Goal: Task Accomplishment & Management: Use online tool/utility

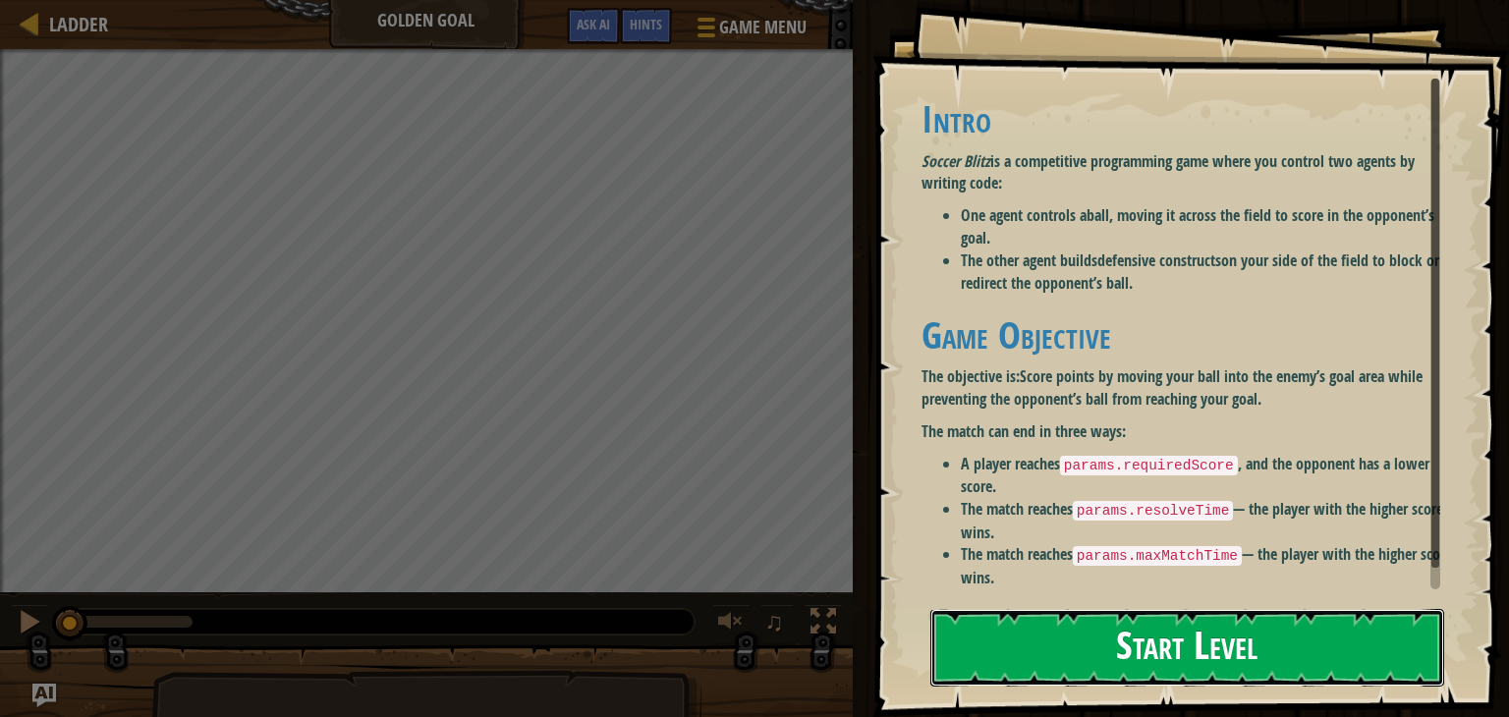
click at [1022, 638] on button "Start Level" at bounding box center [1187, 648] width 514 height 78
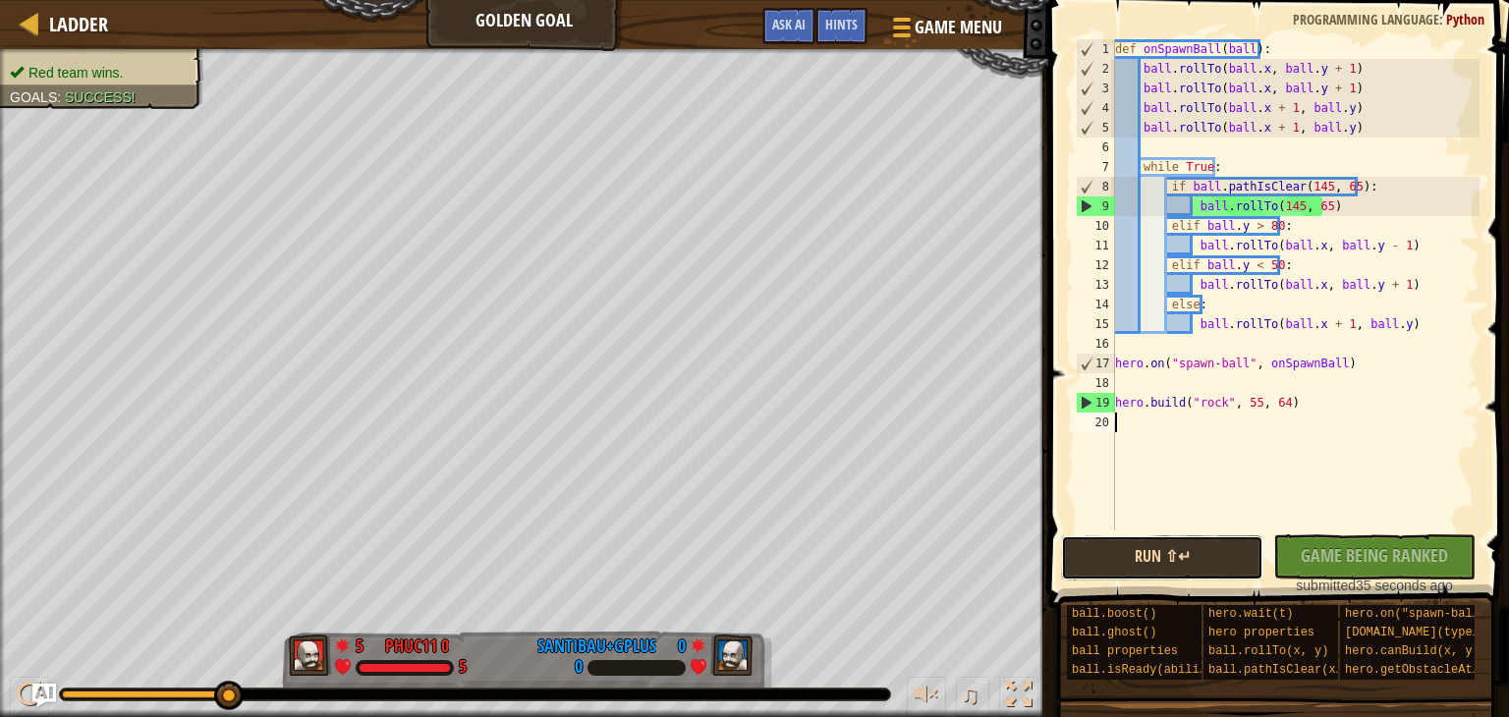
click at [1206, 551] on button "Run ⇧↵" at bounding box center [1162, 557] width 202 height 45
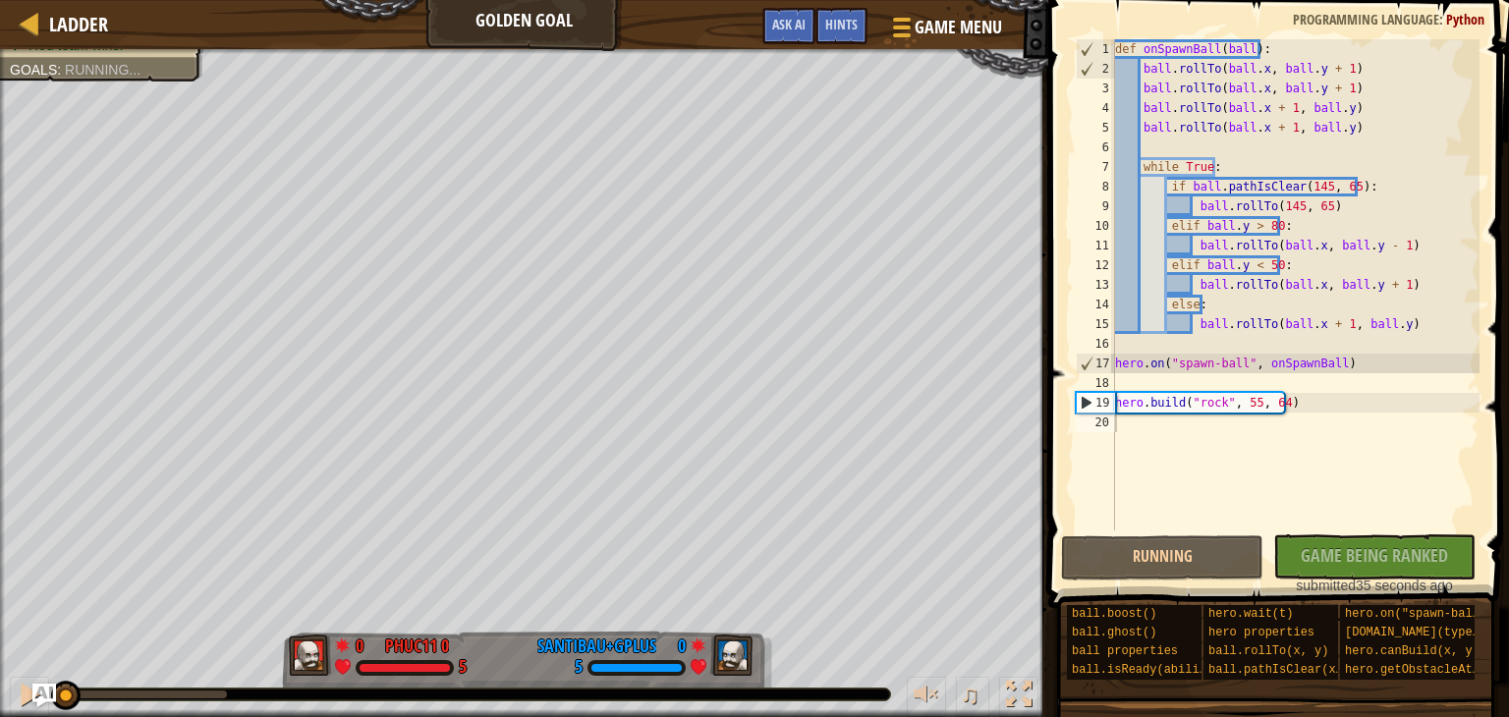
click at [1347, 551] on div "No New Code to Rank Rank My Game! Submitting... Submitted for Ranking Failed to…" at bounding box center [1364, 564] width 202 height 61
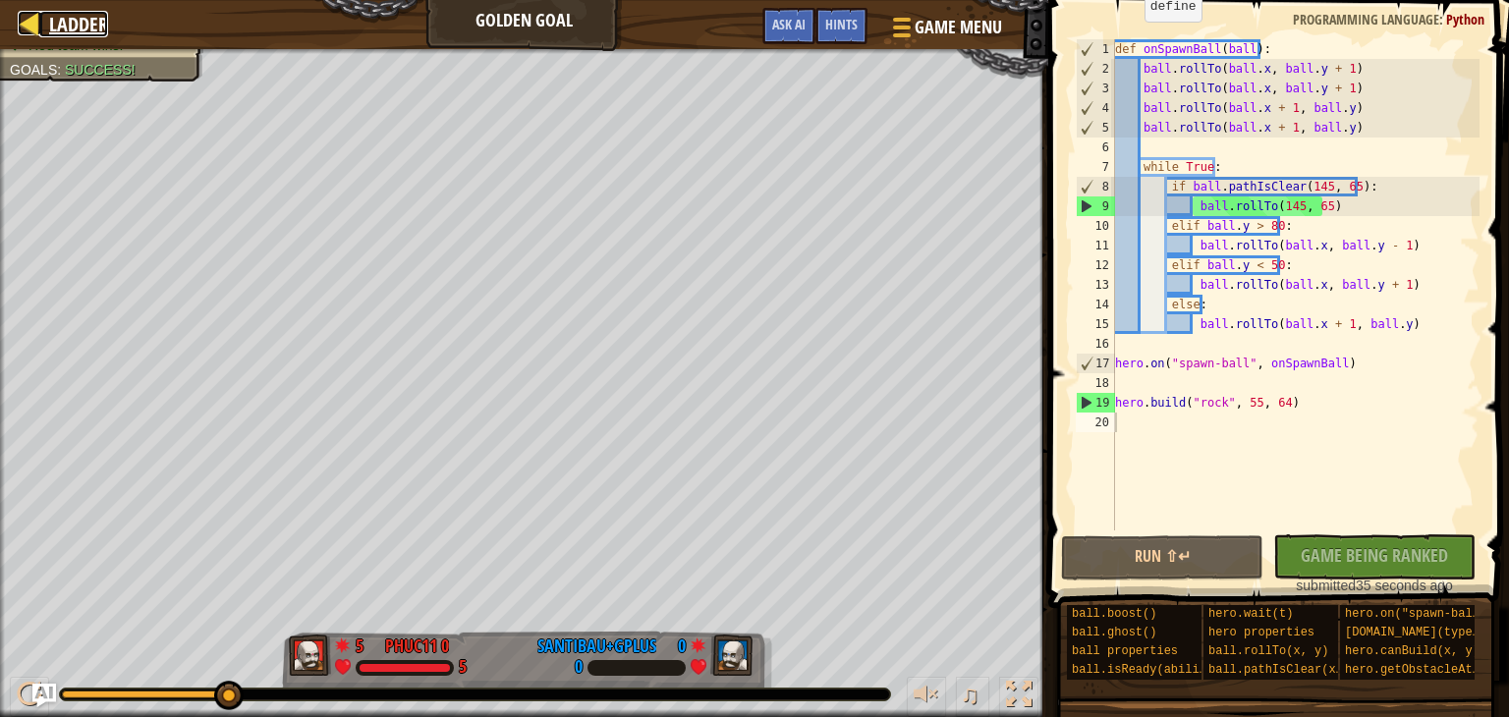
click at [29, 31] on div at bounding box center [30, 23] width 25 height 25
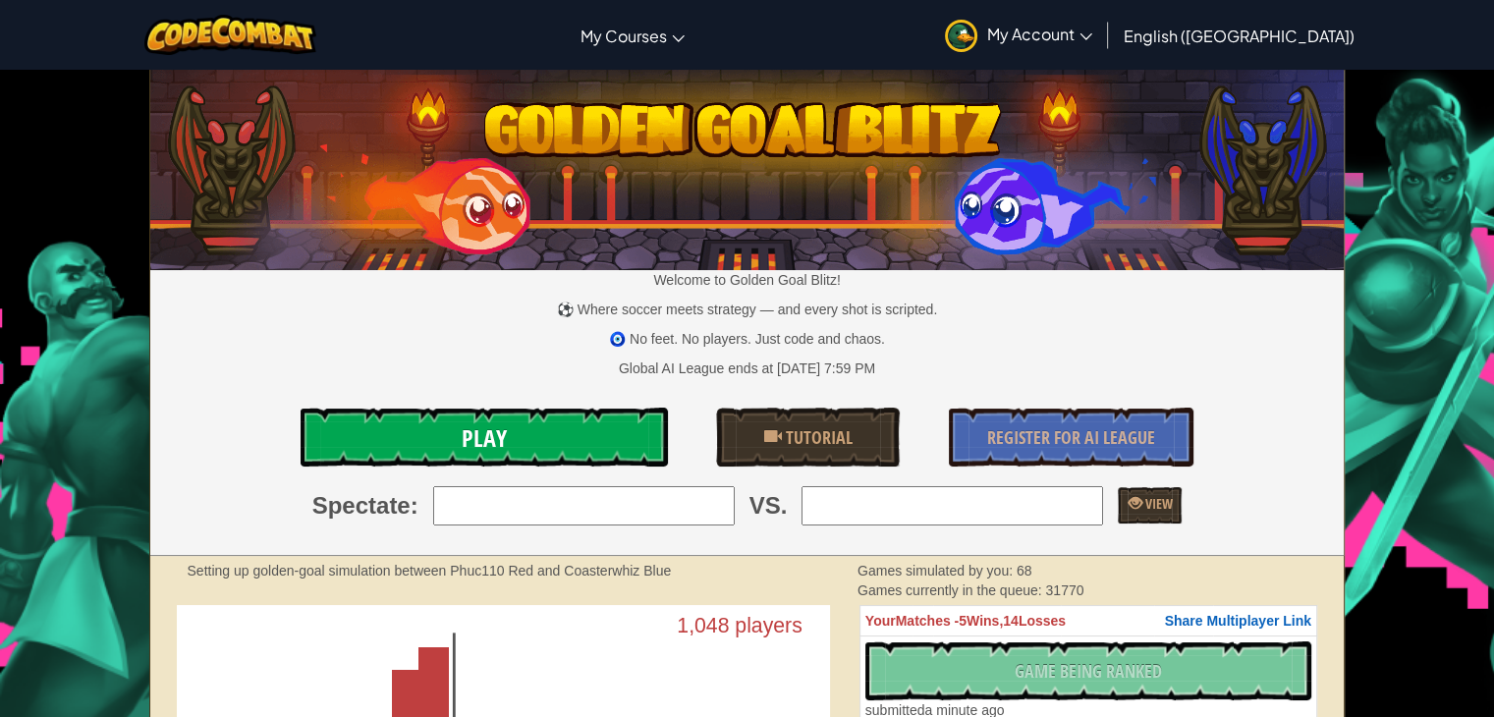
click at [443, 449] on link "Play" at bounding box center [484, 437] width 366 height 59
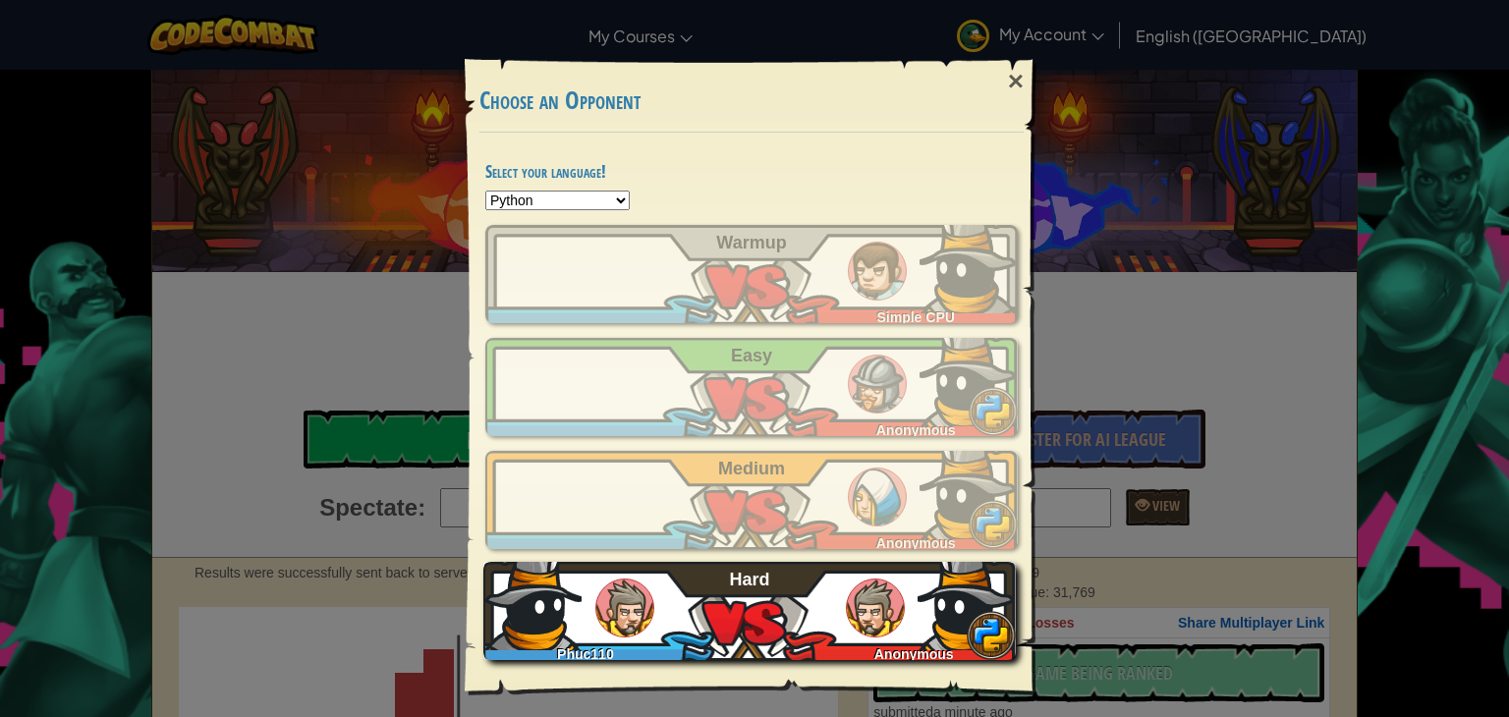
click at [789, 588] on div "Phuc110 Anonymous Hard" at bounding box center [749, 611] width 532 height 98
